Goal: Transaction & Acquisition: Purchase product/service

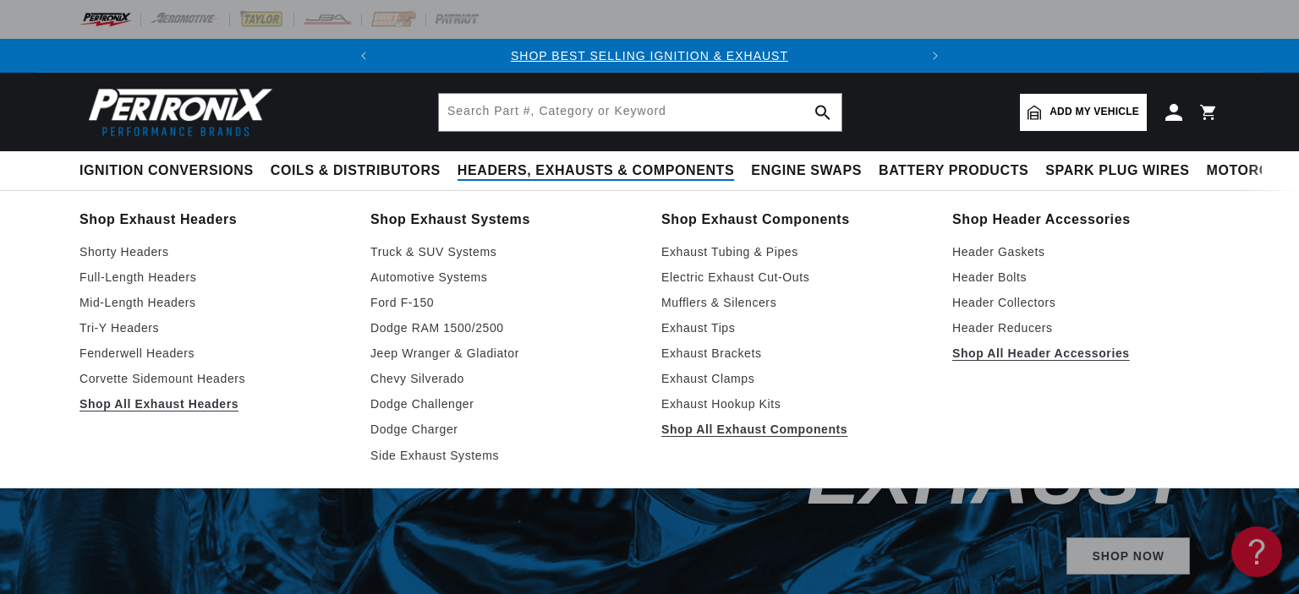
click at [457, 167] on span "Headers, Exhausts & Components" at bounding box center [595, 171] width 276 height 18
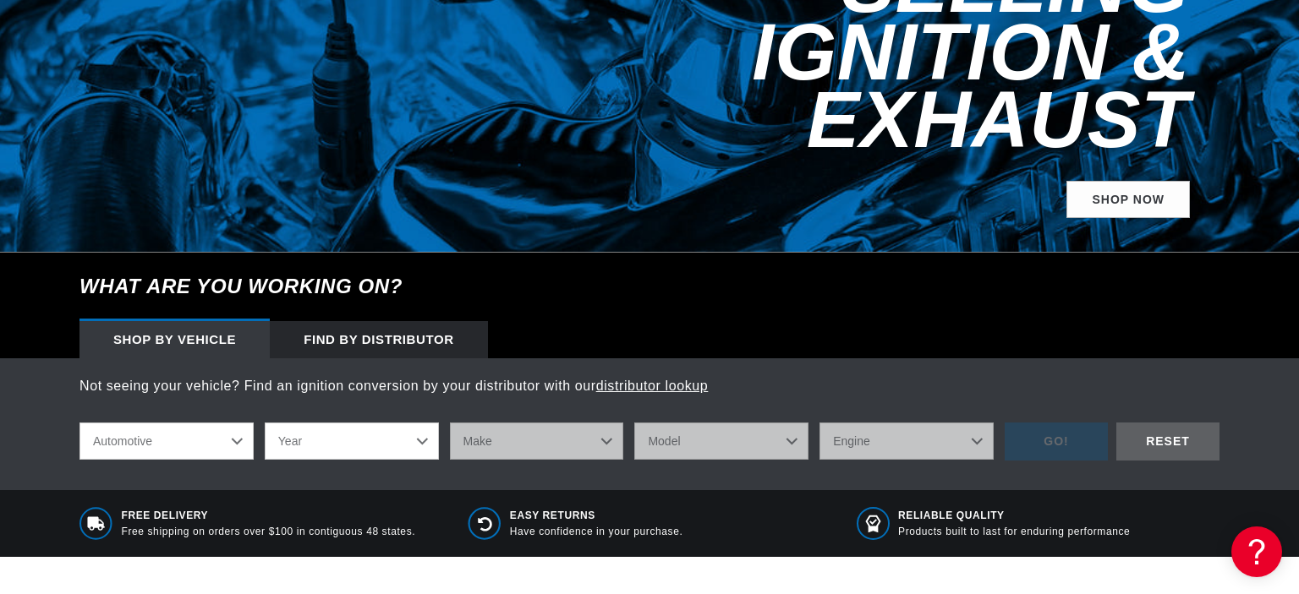
scroll to position [0, 512]
click at [79, 423] on select "Automotive Agricultural Industrial Marine Motorcycle" at bounding box center [166, 441] width 174 height 37
click option "Automotive" at bounding box center [0, 0] width 0 height 0
click at [265, 423] on select "Year 2026 2025 2024 2023 2022 2021 2020 2019 2018 2017 2016 2015 2014 2013 2012…" at bounding box center [352, 441] width 174 height 37
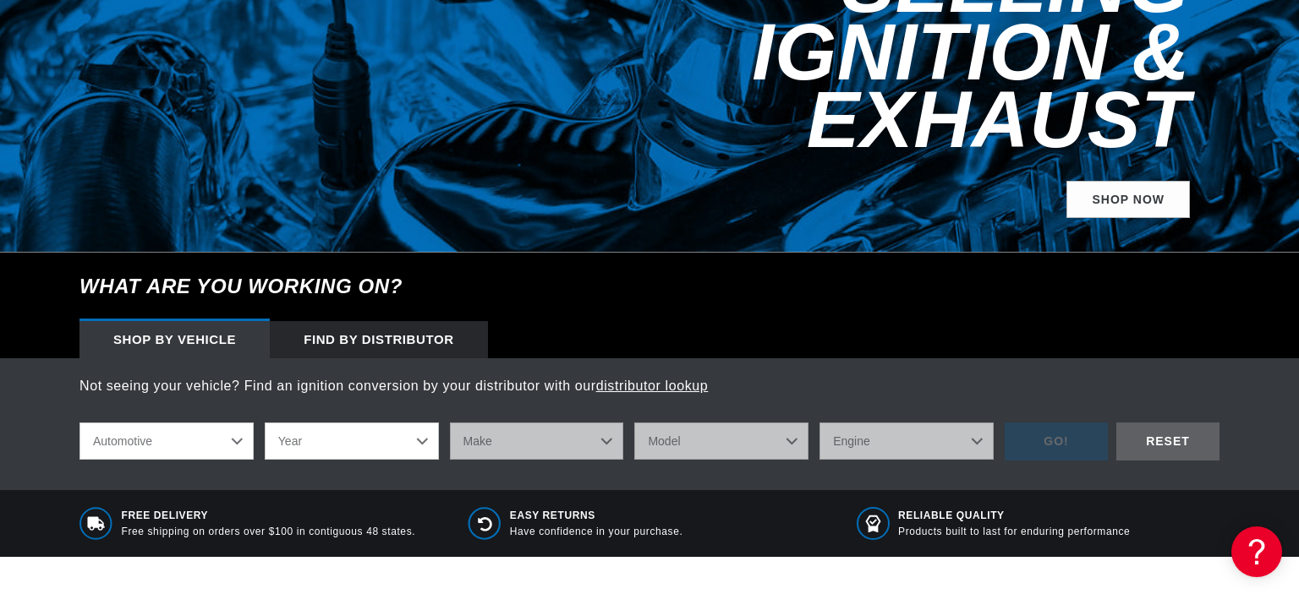
select select "1977"
click option "1977" at bounding box center [0, 0] width 0 height 0
select select "1977"
click at [450, 423] on select "Make Alfa Romeo American Motors Audi Avanti BMW Buick Cadillac Checker Chevrole…" at bounding box center [537, 441] width 174 height 37
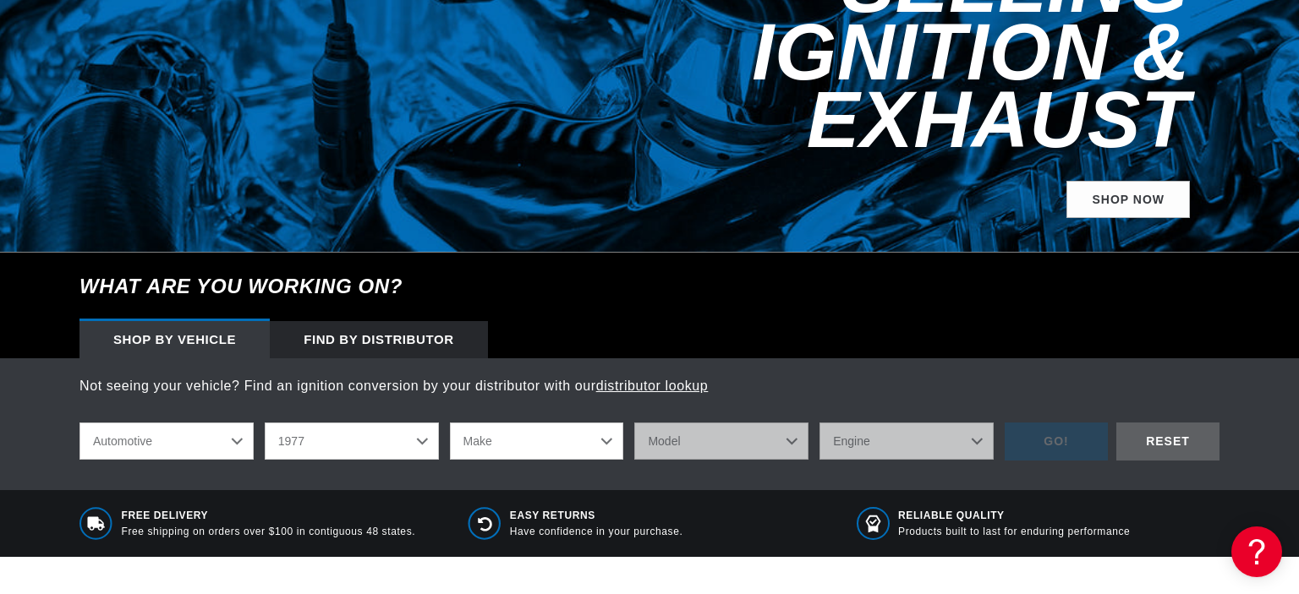
select select "Chevrolet"
click option "Chevrolet" at bounding box center [0, 0] width 0 height 0
select select "Chevrolet"
click at [634, 423] on select "Model C10 C10 Suburban C20 C20 Suburban C30 C50 Camaro Caprice Corvette El Cami…" at bounding box center [721, 441] width 174 height 37
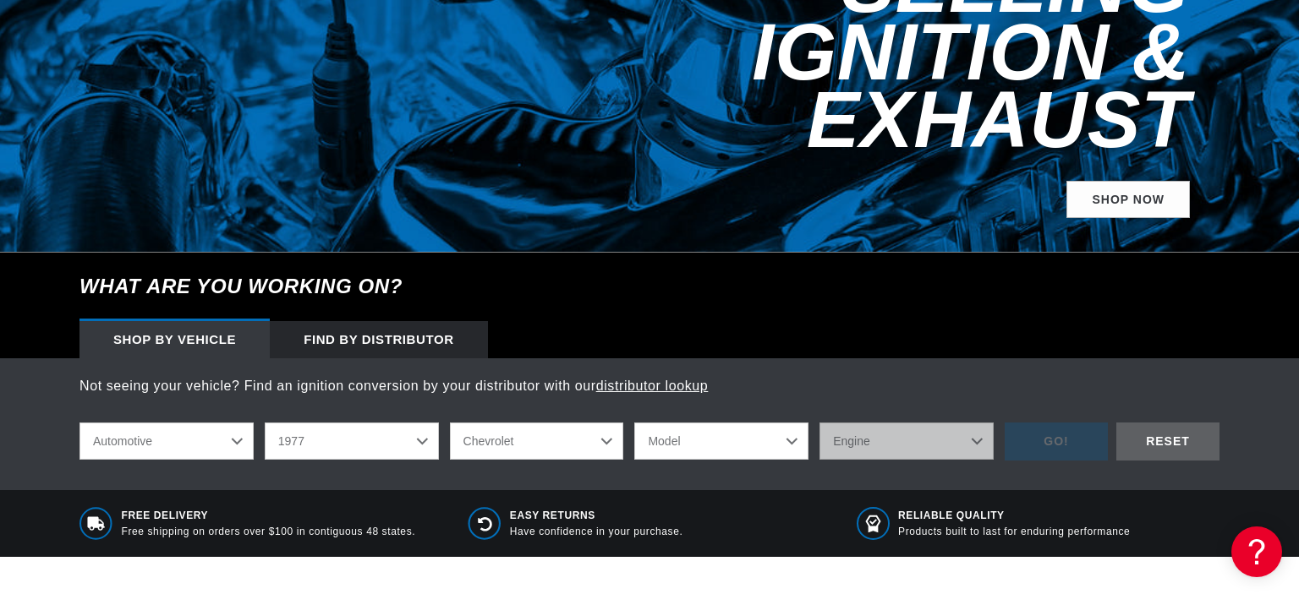
select select "Corvette"
click option "Corvette" at bounding box center [0, 0] width 0 height 0
select select "Corvette"
click at [819, 423] on select "Engine 350cid / 5.7L" at bounding box center [906, 441] width 174 height 37
select select "350cid-5.7L"
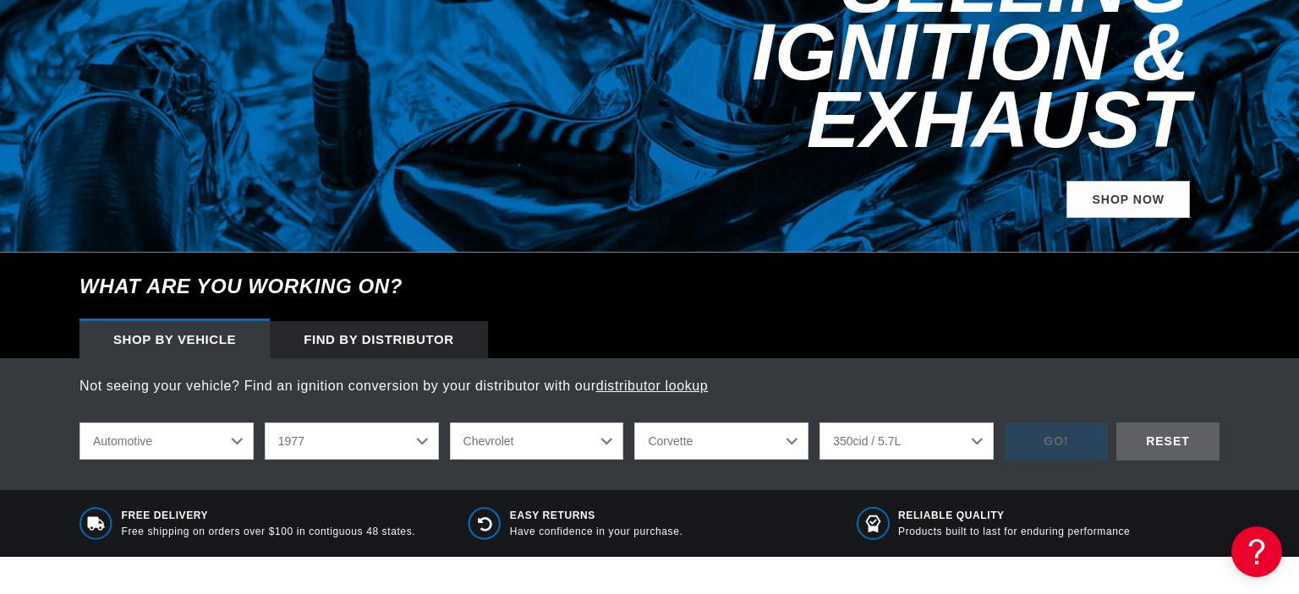
click option "350cid / 5.7L" at bounding box center [0, 0] width 0 height 0
select select "350cid-5.7L"
click at [1054, 423] on div "GO!" at bounding box center [1055, 442] width 103 height 38
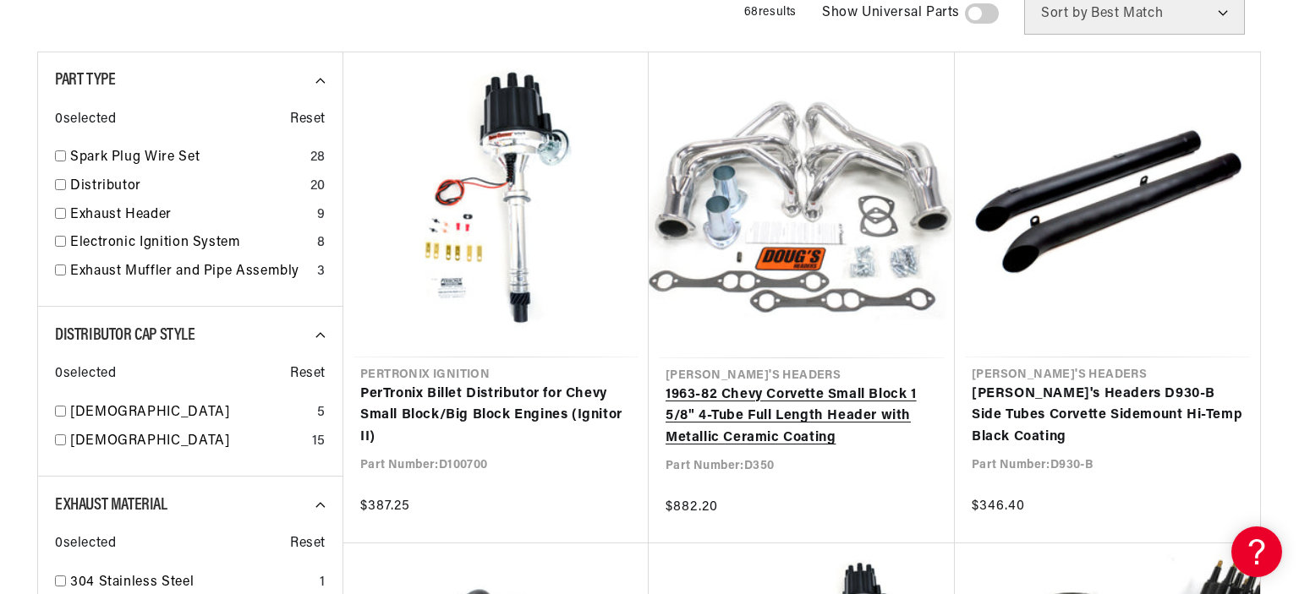
click at [791, 403] on link "1963-82 Chevy Corvette Small Block 1 5/8" 4-Tube Full Length Header with Metall…" at bounding box center [801, 417] width 272 height 65
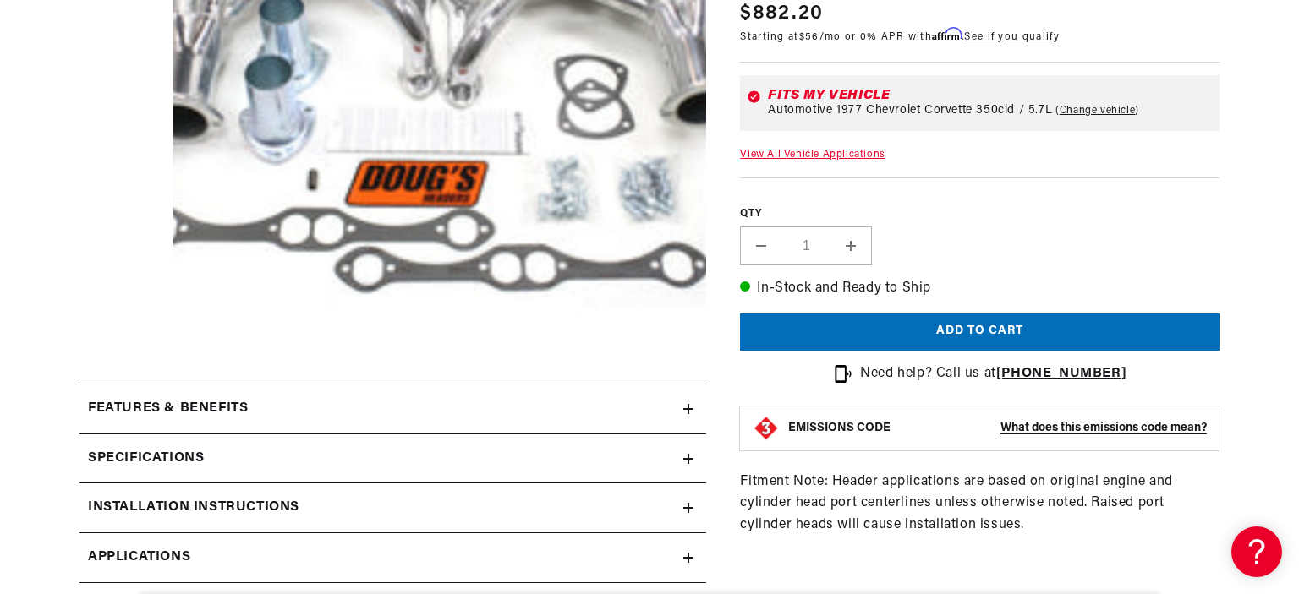
click at [200, 457] on h2 "Specifications" at bounding box center [146, 459] width 116 height 22
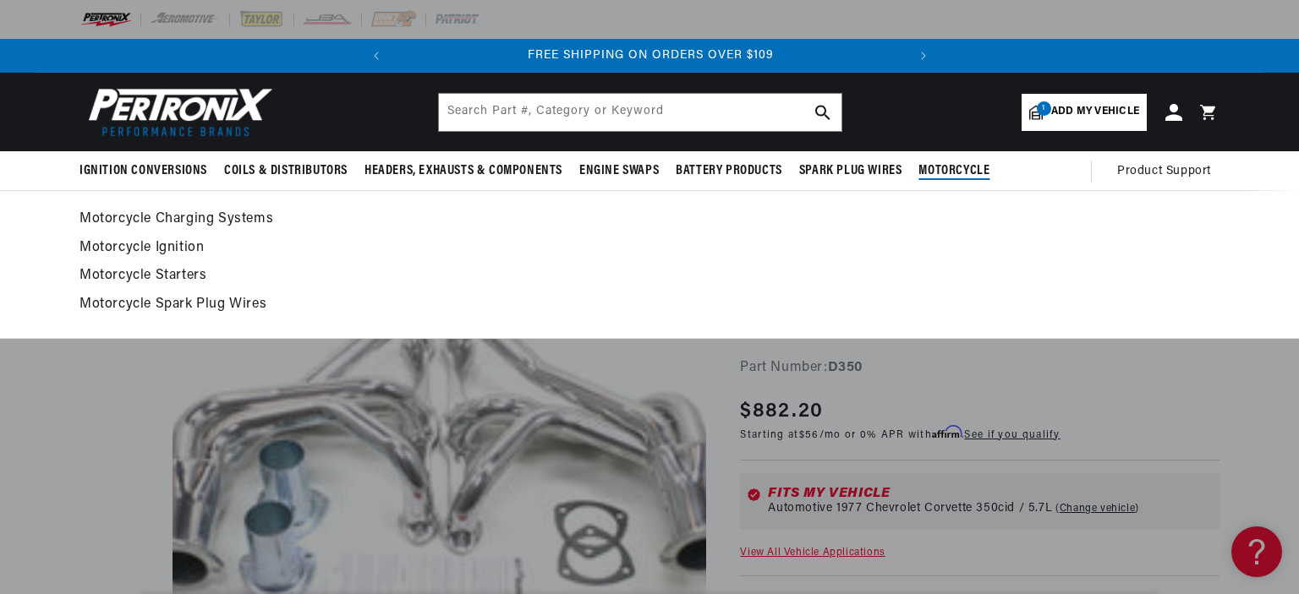
click at [743, 224] on link "Motorcycle Charging Systems" at bounding box center [649, 220] width 1140 height 24
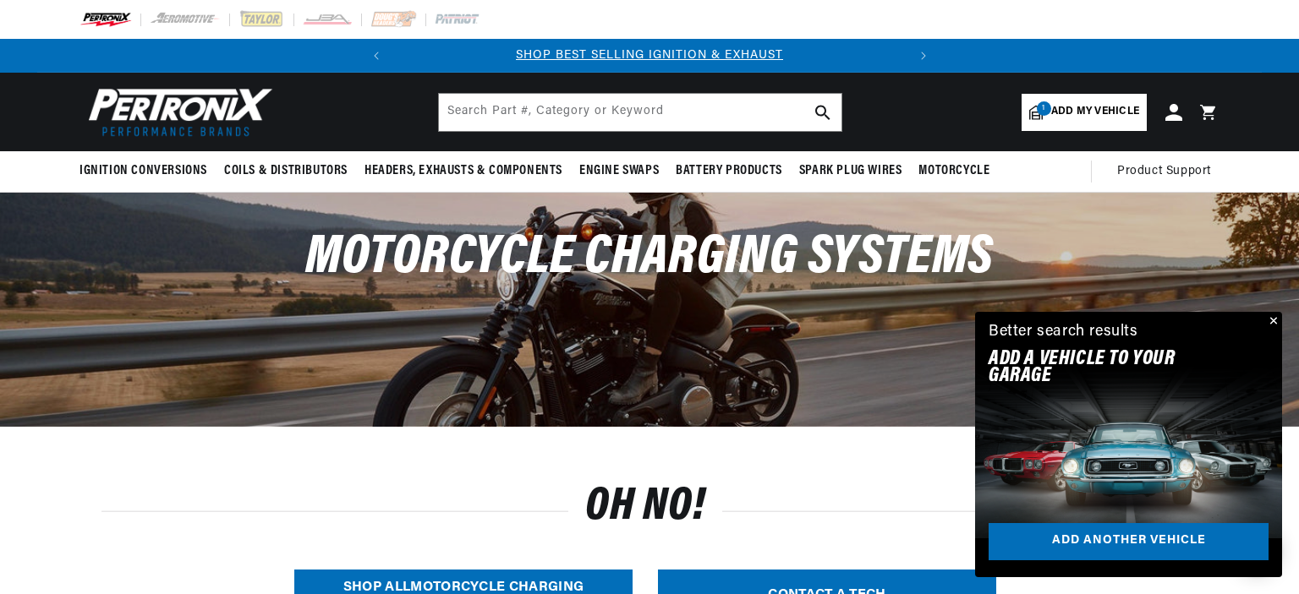
click at [1272, 320] on button "Close" at bounding box center [1271, 322] width 20 height 20
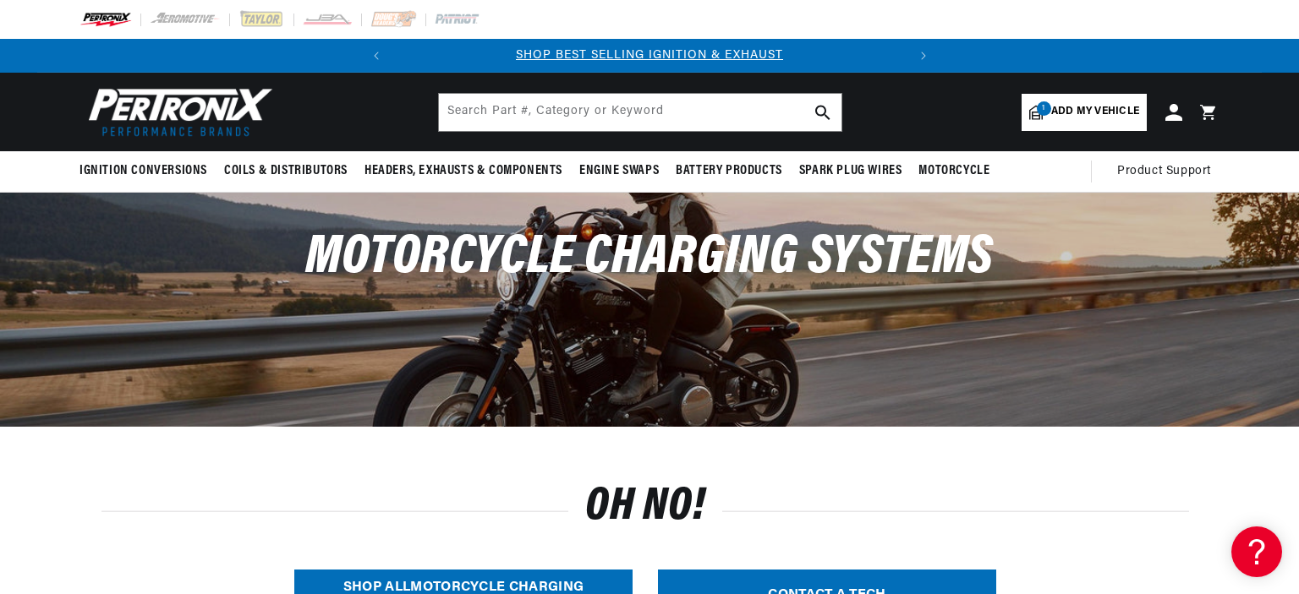
scroll to position [0, 512]
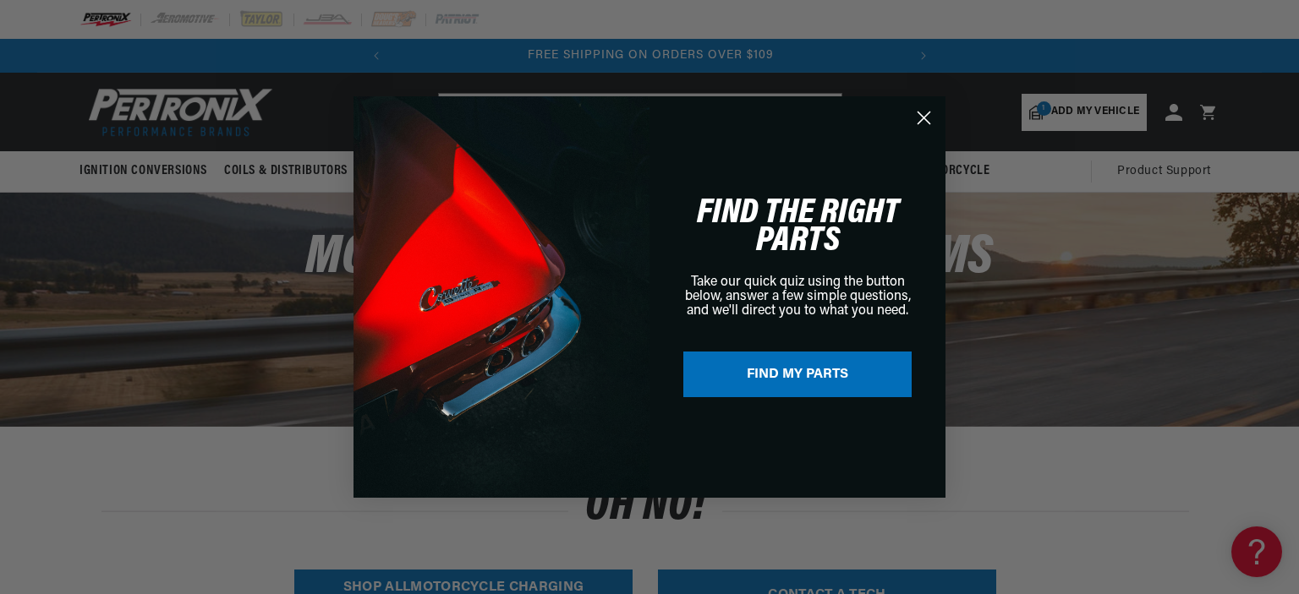
click at [921, 120] on circle "Close dialog" at bounding box center [924, 118] width 28 height 28
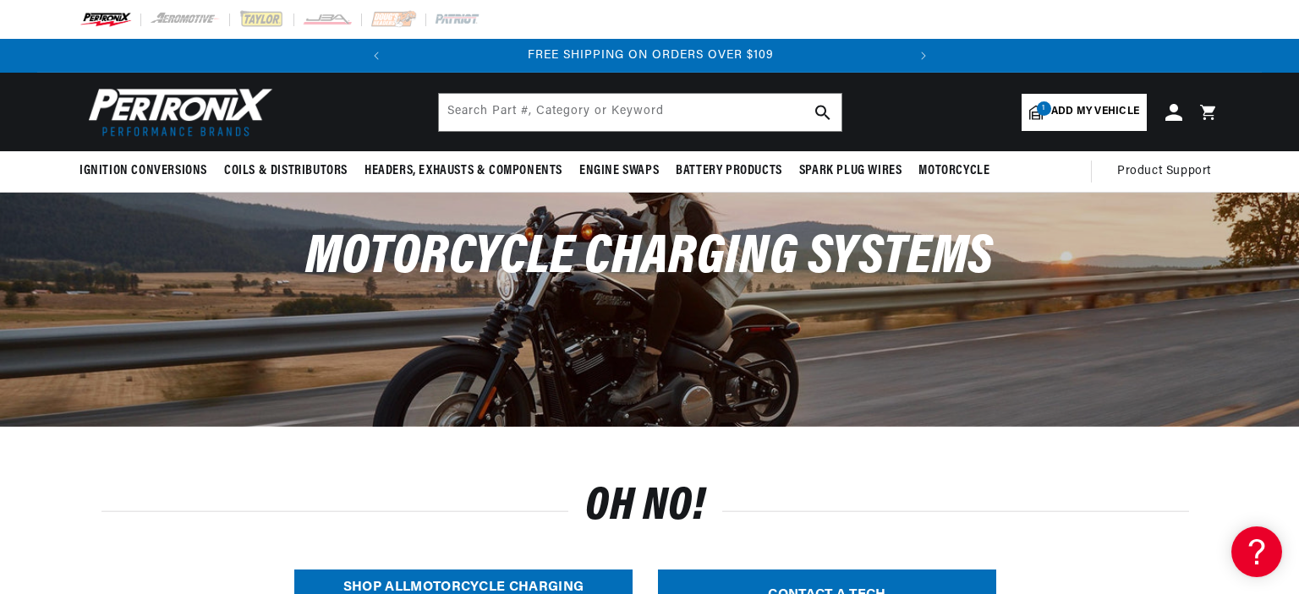
scroll to position [0, 0]
